Goal: Find specific page/section: Find specific page/section

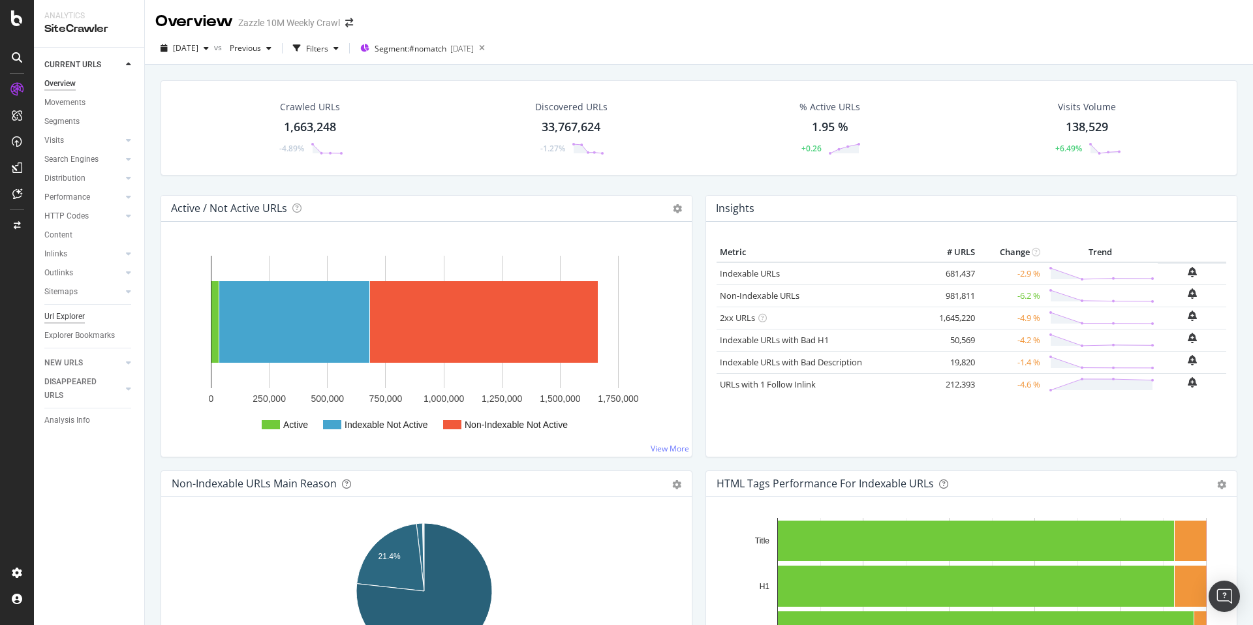
click at [81, 318] on div "Url Explorer" at bounding box center [64, 317] width 40 height 14
